Goal: Information Seeking & Learning: Find specific fact

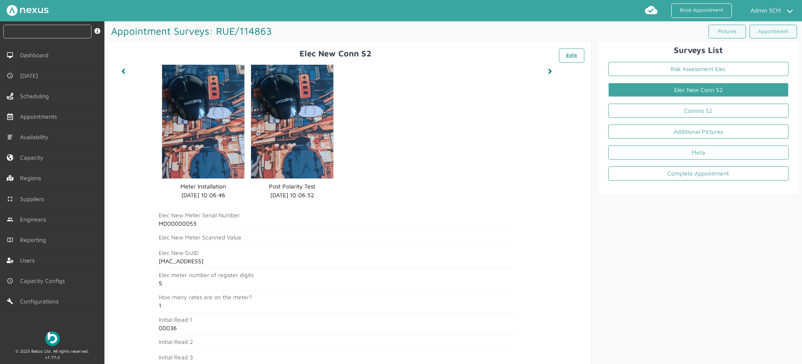
click at [40, 28] on input "text" at bounding box center [47, 32] width 88 height 14
paste input "RUE/114870"
type input "RUE/114870"
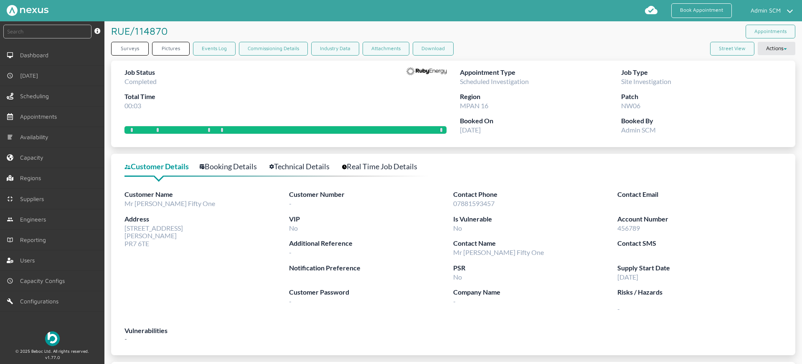
click at [301, 168] on link "Technical Details" at bounding box center [304, 166] width 69 height 12
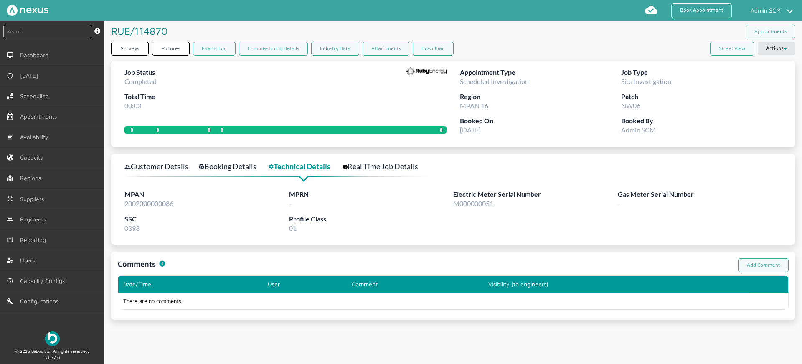
click at [145, 202] on span "2302000000086" at bounding box center [149, 203] width 49 height 8
copy span "2302000000086"
click at [159, 166] on link "Customer Details" at bounding box center [161, 166] width 73 height 12
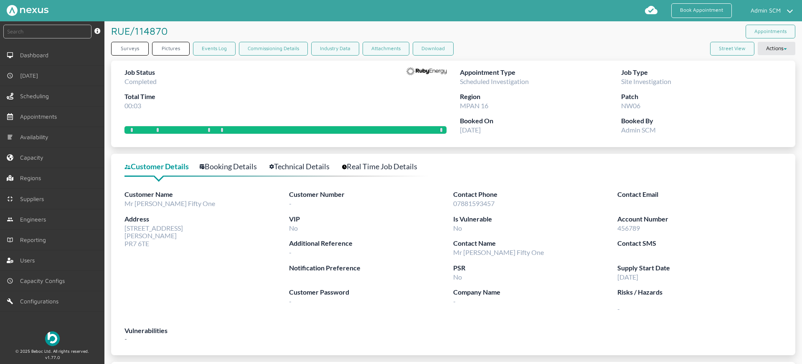
drag, startPoint x: 153, startPoint y: 244, endPoint x: 172, endPoint y: 43, distance: 201.0
click at [116, 230] on div "Customer Details Booking Details Technical Details Real Time Job Details Custom…" at bounding box center [453, 254] width 685 height 201
copy span "[STREET_ADDRESS]"
click at [230, 169] on link "Booking Details" at bounding box center [233, 166] width 66 height 12
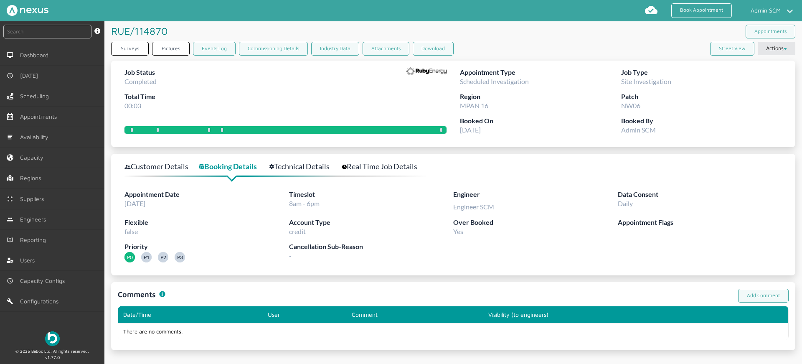
click at [321, 163] on link "Technical Details" at bounding box center [304, 166] width 69 height 12
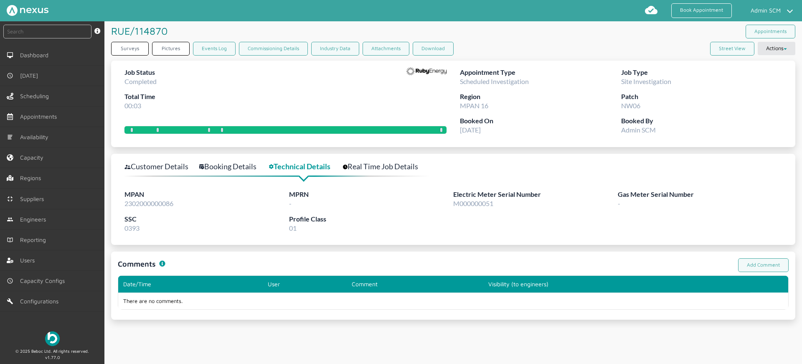
click at [467, 202] on span "M000000051" at bounding box center [473, 203] width 40 height 8
copy span "M000000051"
